Goal: Task Accomplishment & Management: Complete application form

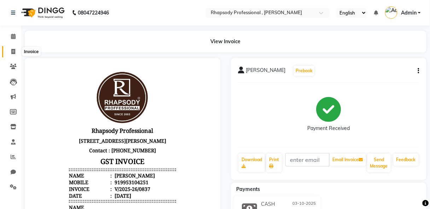
click at [13, 51] on icon at bounding box center [13, 51] width 4 height 5
select select "service"
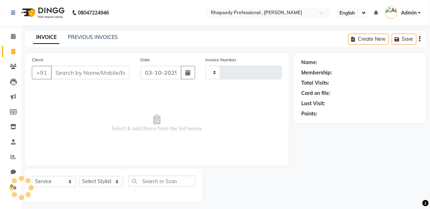
scroll to position [4, 0]
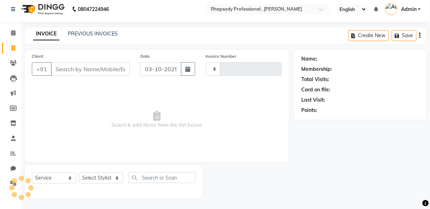
type input "0838"
select select "8581"
click at [63, 73] on input "Client" at bounding box center [90, 68] width 79 height 13
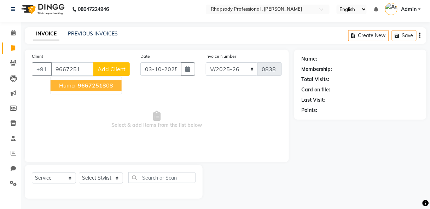
click at [80, 82] on span "9667251" at bounding box center [90, 85] width 25 height 7
type input "9667251808"
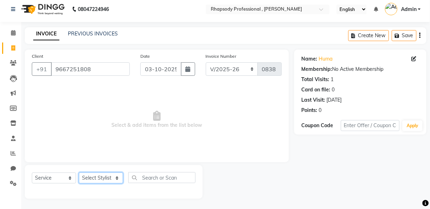
click at [102, 180] on select "Select Stylist [PERSON_NAME] [PERSON_NAME] Manager [PERSON_NAME] [PERSON_NAME] …" at bounding box center [101, 177] width 44 height 11
select select "85670"
click at [79, 172] on select "Select Stylist [PERSON_NAME] [PERSON_NAME] Manager [PERSON_NAME] [PERSON_NAME] …" at bounding box center [101, 177] width 44 height 11
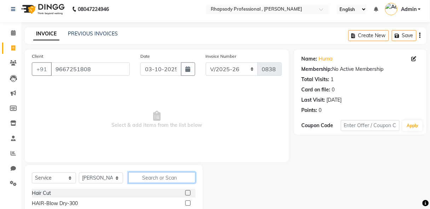
click at [179, 180] on input "text" at bounding box center [161, 177] width 67 height 11
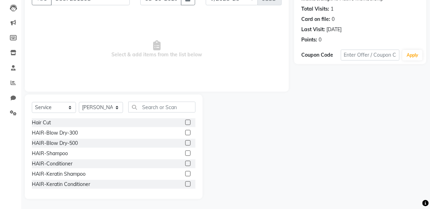
click at [185, 153] on label at bounding box center [187, 152] width 5 height 5
click at [185, 153] on input "checkbox" at bounding box center [187, 153] width 5 height 5
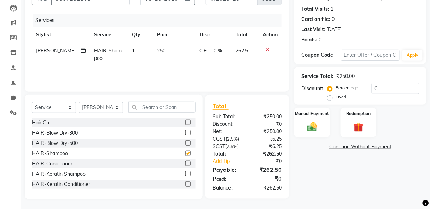
checkbox input "false"
click at [185, 163] on label at bounding box center [187, 163] width 5 height 5
click at [185, 163] on input "checkbox" at bounding box center [187, 163] width 5 height 5
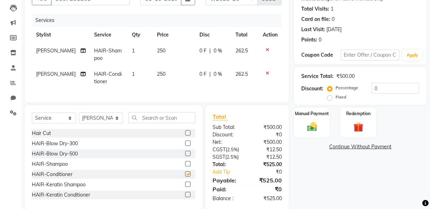
checkbox input "false"
click at [316, 126] on img at bounding box center [312, 127] width 17 height 12
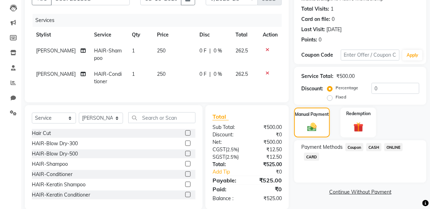
click at [375, 147] on span "CASH" at bounding box center [373, 147] width 15 height 8
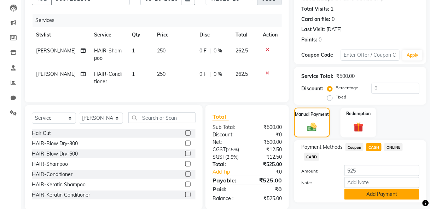
click at [391, 196] on button "Add Payment" at bounding box center [381, 193] width 75 height 11
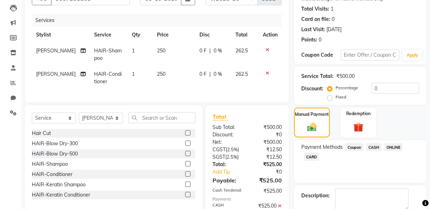
scroll to position [113, 0]
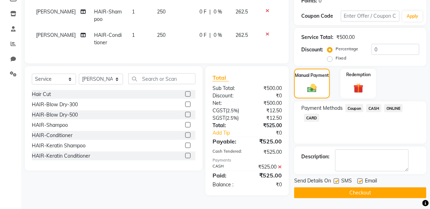
click at [363, 189] on button "Checkout" at bounding box center [360, 192] width 132 height 11
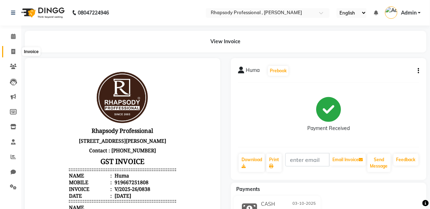
click at [12, 51] on icon at bounding box center [13, 51] width 4 height 5
select select "service"
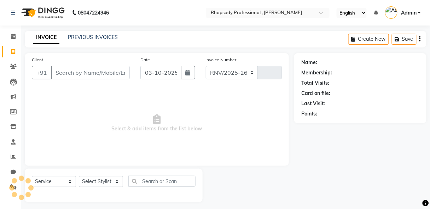
scroll to position [4, 0]
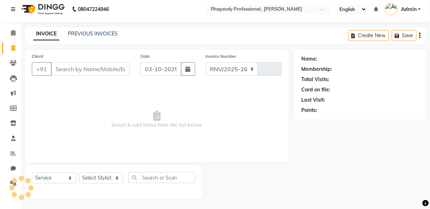
select select "8581"
type input "0839"
click at [74, 72] on input "Client" at bounding box center [90, 68] width 79 height 13
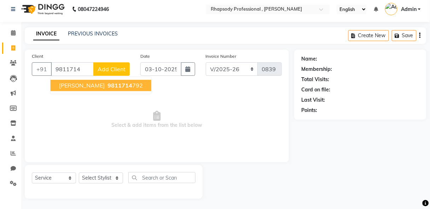
click at [94, 88] on button "[PERSON_NAME] 9811714 792" at bounding box center [101, 85] width 101 height 11
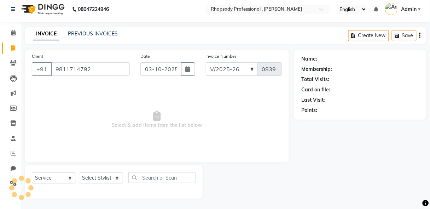
type input "9811714792"
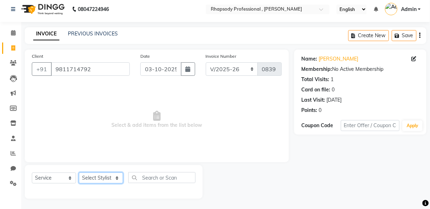
click at [99, 179] on select "Select Stylist [PERSON_NAME] [PERSON_NAME] Manager [PERSON_NAME] [PERSON_NAME] …" at bounding box center [101, 177] width 44 height 11
select select "85672"
click at [79, 172] on select "Select Stylist [PERSON_NAME] [PERSON_NAME] Manager [PERSON_NAME] [PERSON_NAME] …" at bounding box center [101, 177] width 44 height 11
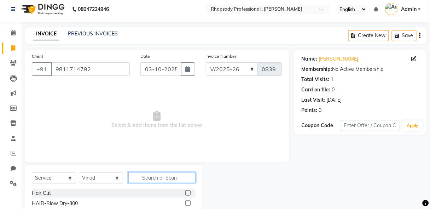
click at [158, 181] on input "text" at bounding box center [161, 177] width 67 height 11
click at [185, 192] on label at bounding box center [187, 192] width 5 height 5
click at [185, 192] on input "checkbox" at bounding box center [187, 193] width 5 height 5
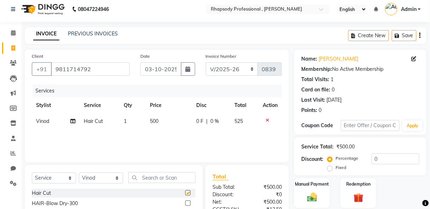
checkbox input "false"
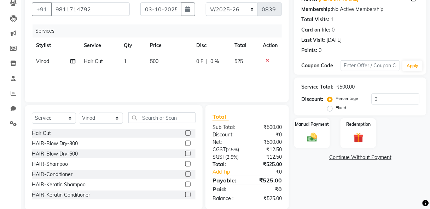
scroll to position [74, 0]
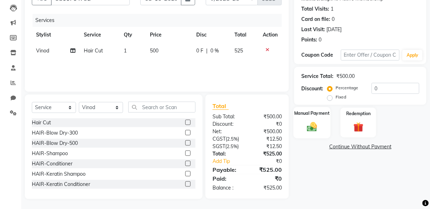
click at [317, 129] on img at bounding box center [312, 127] width 17 height 12
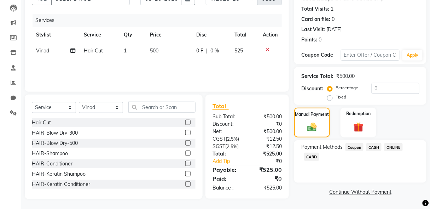
click at [375, 148] on span "CASH" at bounding box center [373, 147] width 15 height 8
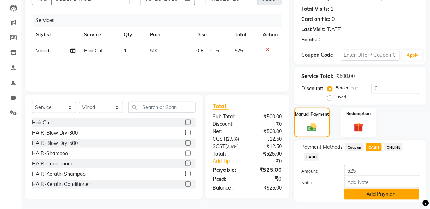
click at [392, 195] on button "Add Payment" at bounding box center [381, 193] width 75 height 11
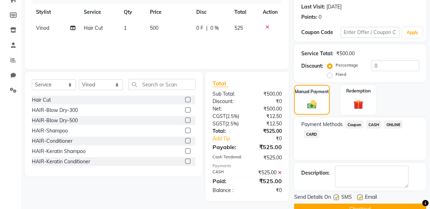
scroll to position [112, 0]
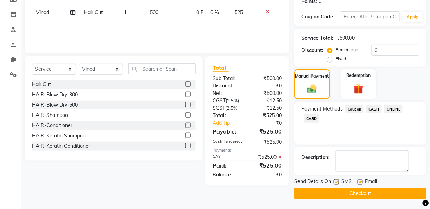
click at [368, 191] on button "Checkout" at bounding box center [360, 193] width 132 height 11
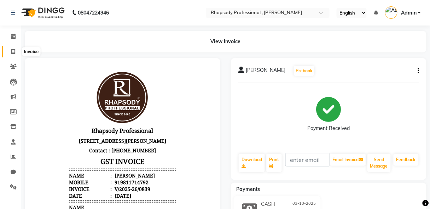
click at [12, 49] on icon at bounding box center [13, 51] width 4 height 5
select select "service"
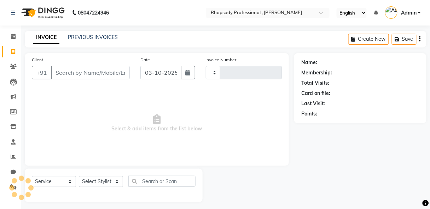
scroll to position [4, 0]
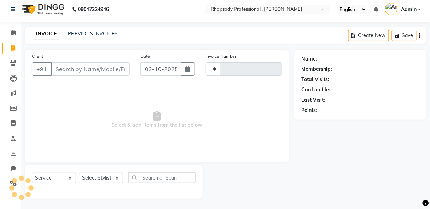
type input "0840"
select select "8581"
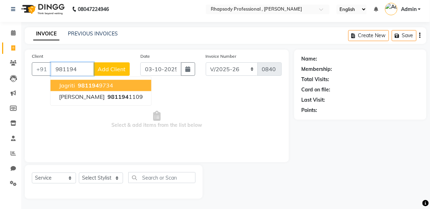
click at [106, 85] on ngb-highlight "981194 9734" at bounding box center [94, 85] width 37 height 7
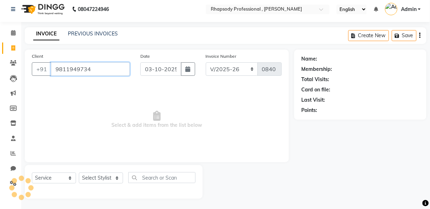
type input "9811949734"
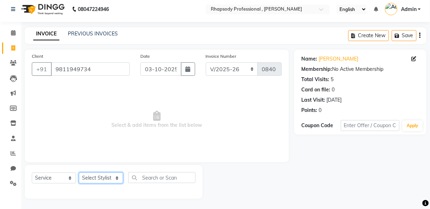
click at [97, 176] on select "Select Stylist [PERSON_NAME] [PERSON_NAME] Manager [PERSON_NAME] [PERSON_NAME] …" at bounding box center [101, 177] width 44 height 11
select select "85674"
click at [79, 172] on select "Select Stylist [PERSON_NAME] [PERSON_NAME] Manager [PERSON_NAME] [PERSON_NAME] …" at bounding box center [101, 177] width 44 height 11
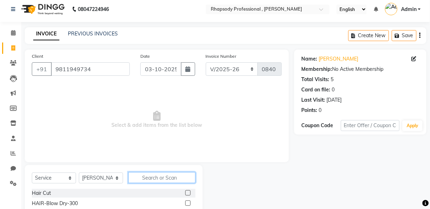
click at [155, 179] on input "text" at bounding box center [161, 177] width 67 height 11
type input "man"
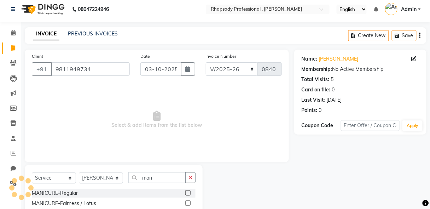
click at [185, 191] on label at bounding box center [187, 192] width 5 height 5
click at [185, 191] on input "checkbox" at bounding box center [187, 193] width 5 height 5
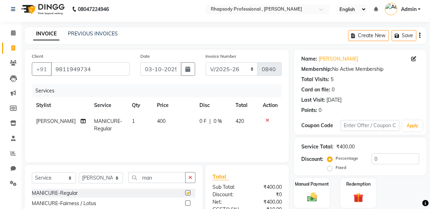
checkbox input "false"
click at [97, 179] on select "Select Stylist [PERSON_NAME] [PERSON_NAME] Manager [PERSON_NAME] [PERSON_NAME] …" at bounding box center [101, 177] width 44 height 11
select select "85673"
click at [79, 172] on select "Select Stylist [PERSON_NAME] [PERSON_NAME] Manager [PERSON_NAME] [PERSON_NAME] …" at bounding box center [101, 177] width 44 height 11
click at [187, 177] on button "button" at bounding box center [190, 177] width 10 height 11
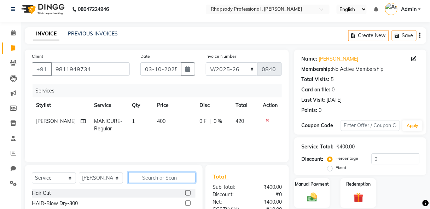
click at [173, 177] on input "text" at bounding box center [161, 177] width 67 height 11
type input "tou"
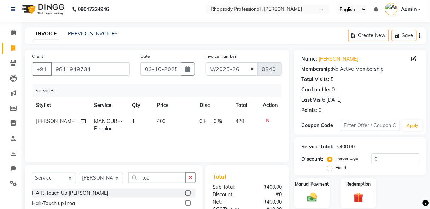
click at [188, 191] on label at bounding box center [187, 192] width 5 height 5
click at [188, 191] on input "checkbox" at bounding box center [187, 193] width 5 height 5
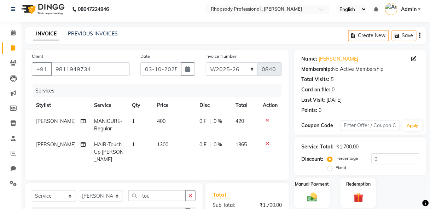
checkbox input "false"
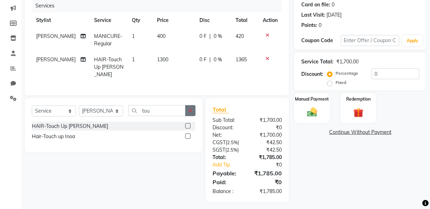
click at [189, 108] on icon "button" at bounding box center [190, 110] width 4 height 5
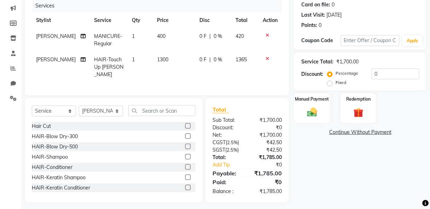
click at [185, 154] on label at bounding box center [187, 156] width 5 height 5
click at [185, 155] on input "checkbox" at bounding box center [187, 157] width 5 height 5
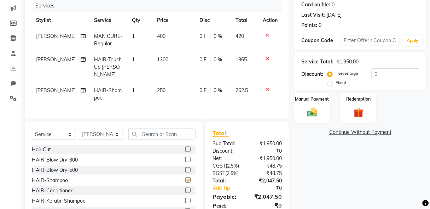
checkbox input "false"
click at [353, 40] on input "text" at bounding box center [370, 40] width 59 height 11
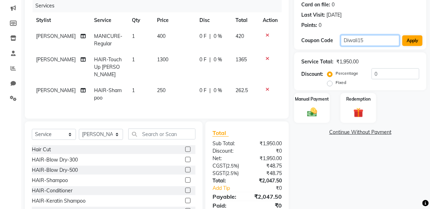
type input "Diwali15"
click at [415, 40] on button "Apply" at bounding box center [412, 40] width 20 height 11
type input "15"
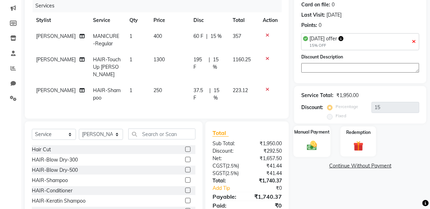
click at [313, 151] on div "Manual Payment" at bounding box center [311, 141] width 37 height 31
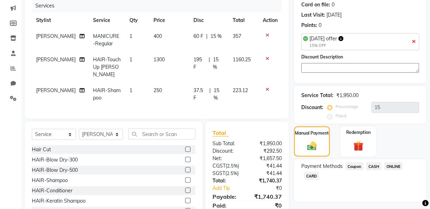
click at [390, 166] on span "ONLINE" at bounding box center [393, 166] width 18 height 8
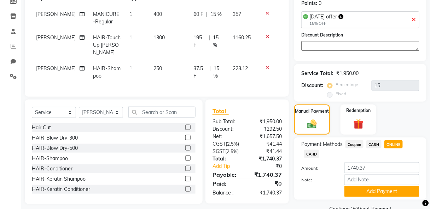
scroll to position [125, 0]
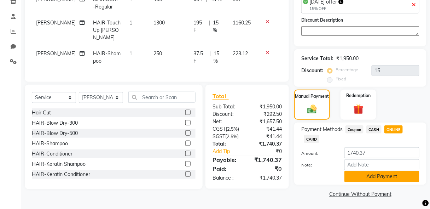
click at [383, 174] on button "Add Payment" at bounding box center [381, 176] width 75 height 11
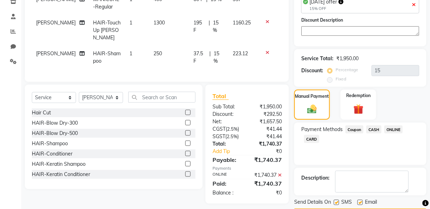
scroll to position [145, 0]
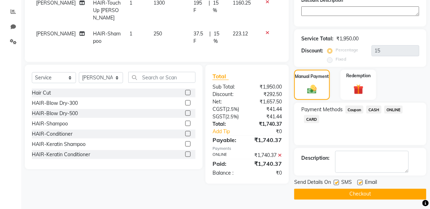
click at [381, 194] on button "Checkout" at bounding box center [360, 193] width 132 height 11
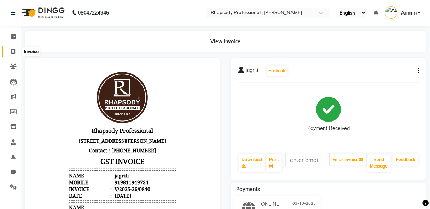
click at [12, 54] on icon at bounding box center [13, 51] width 4 height 5
select select "service"
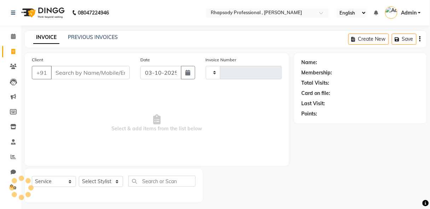
scroll to position [4, 0]
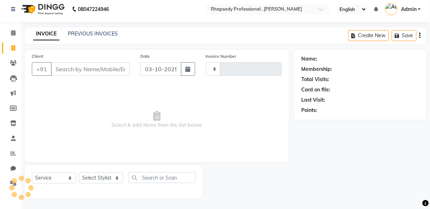
type input "0841"
select select "8581"
click at [62, 71] on input "Client" at bounding box center [90, 68] width 79 height 13
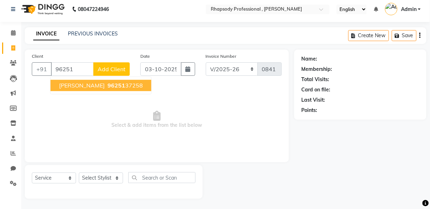
click at [93, 89] on button "[PERSON_NAME] 96251 37258" at bounding box center [101, 85] width 101 height 11
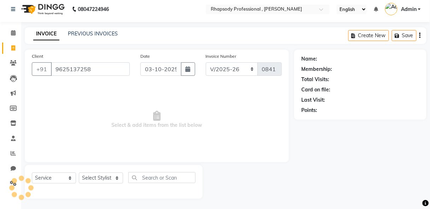
type input "9625137258"
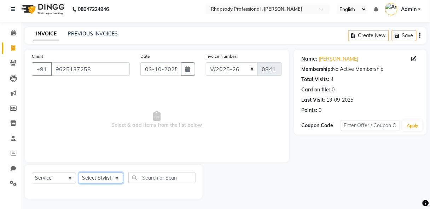
click at [107, 177] on select "Select Stylist [PERSON_NAME] [PERSON_NAME] Manager [PERSON_NAME] [PERSON_NAME] …" at bounding box center [101, 177] width 44 height 11
select select "85671"
click at [79, 172] on select "Select Stylist [PERSON_NAME] [PERSON_NAME] Manager [PERSON_NAME] [PERSON_NAME] …" at bounding box center [101, 177] width 44 height 11
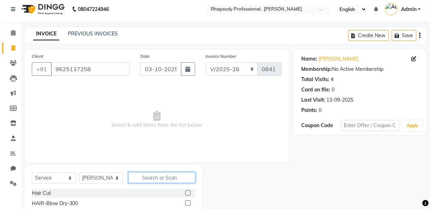
click at [158, 175] on input "text" at bounding box center [161, 177] width 67 height 11
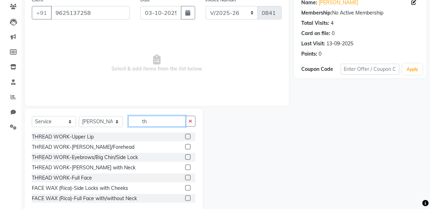
scroll to position [74, 0]
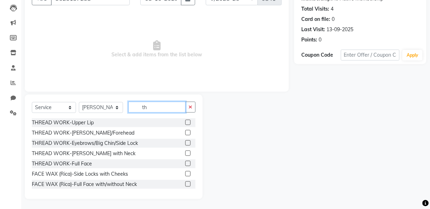
type input "th"
click at [185, 141] on label at bounding box center [187, 142] width 5 height 5
click at [185, 141] on input "checkbox" at bounding box center [187, 143] width 5 height 5
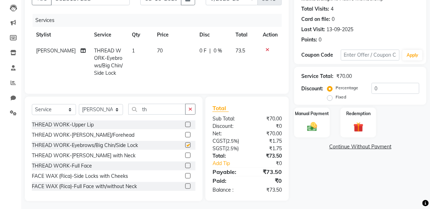
checkbox input "false"
click at [189, 111] on icon "button" at bounding box center [190, 108] width 4 height 5
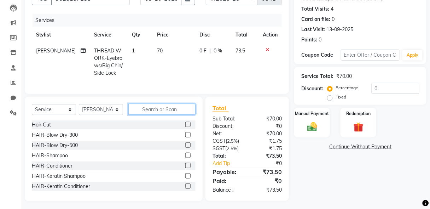
click at [161, 111] on input "text" at bounding box center [161, 109] width 67 height 11
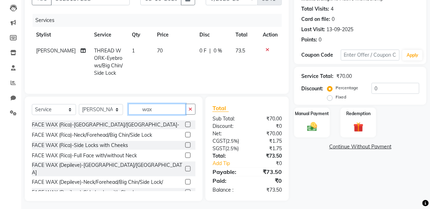
type input "wax"
click at [185, 127] on label at bounding box center [187, 124] width 5 height 5
click at [185, 127] on input "checkbox" at bounding box center [187, 124] width 5 height 5
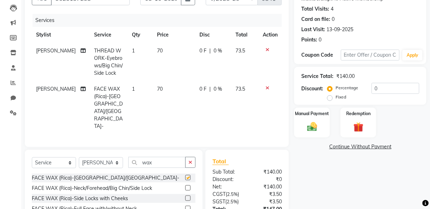
checkbox input "false"
click at [268, 87] on icon at bounding box center [268, 87] width 4 height 5
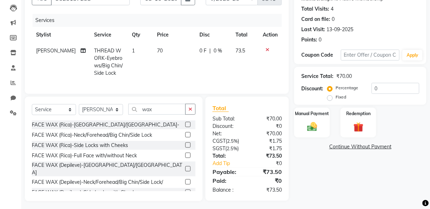
click at [185, 169] on label at bounding box center [187, 168] width 5 height 5
click at [185, 169] on input "checkbox" at bounding box center [187, 169] width 5 height 5
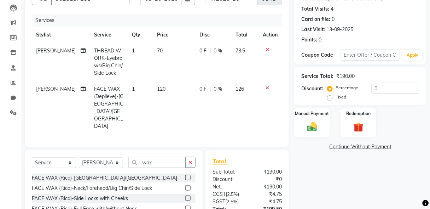
checkbox input "false"
click at [305, 129] on img at bounding box center [312, 127] width 17 height 12
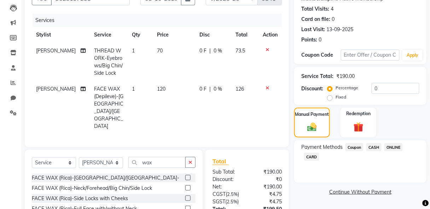
click at [374, 145] on span "CASH" at bounding box center [373, 147] width 15 height 8
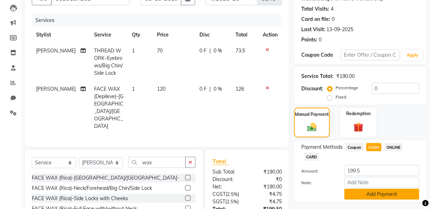
click at [391, 196] on button "Add Payment" at bounding box center [381, 193] width 75 height 11
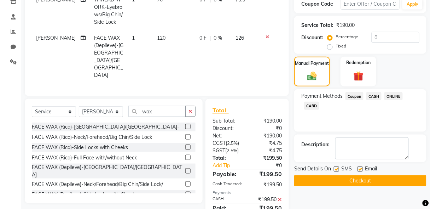
scroll to position [136, 0]
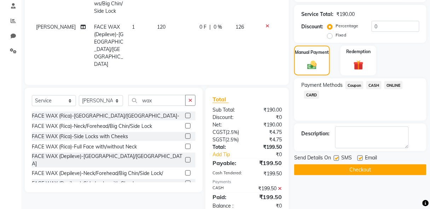
click at [369, 168] on button "Checkout" at bounding box center [360, 169] width 132 height 11
